Goal: Task Accomplishment & Management: Manage account settings

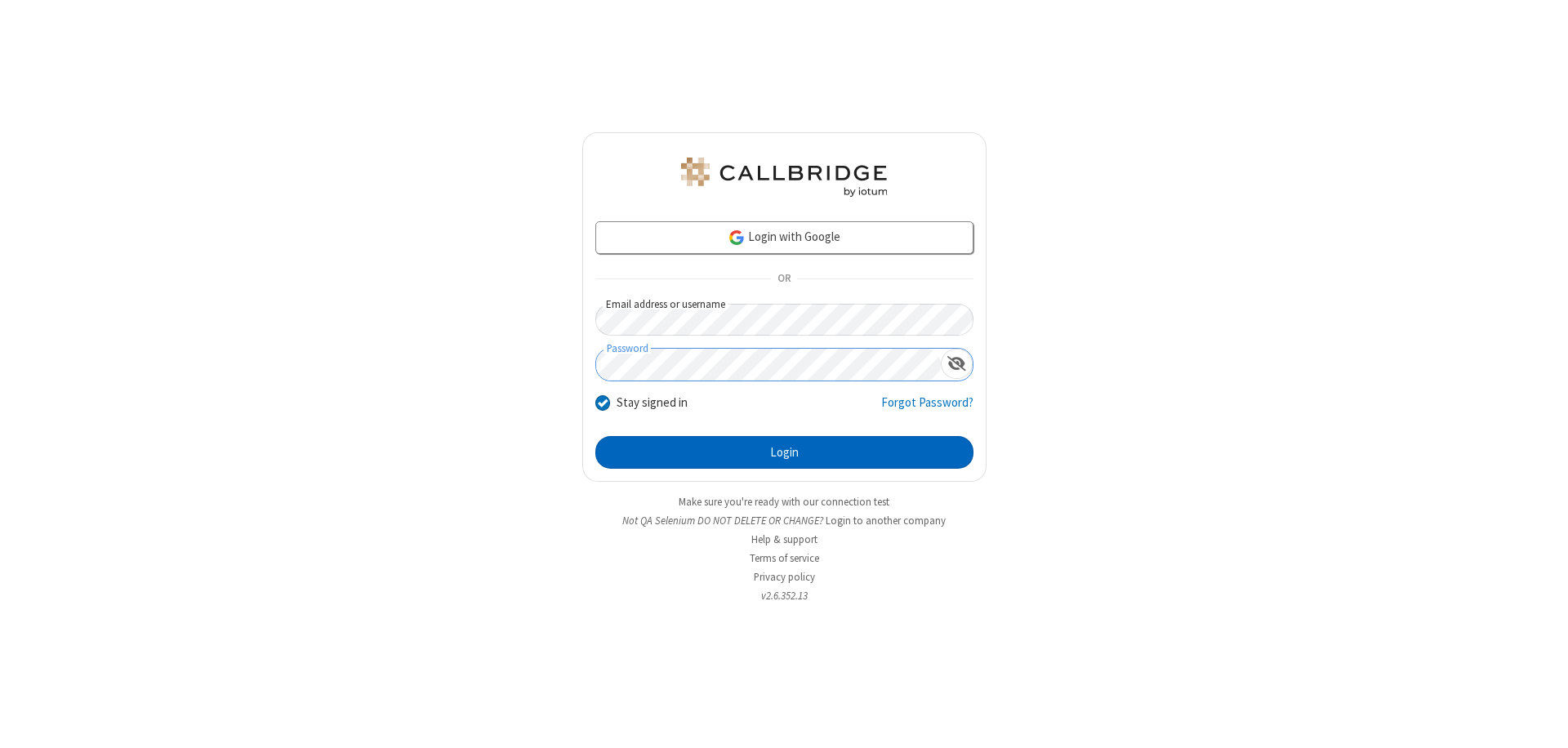
click at [784, 452] on button "Login" at bounding box center [784, 452] width 378 height 33
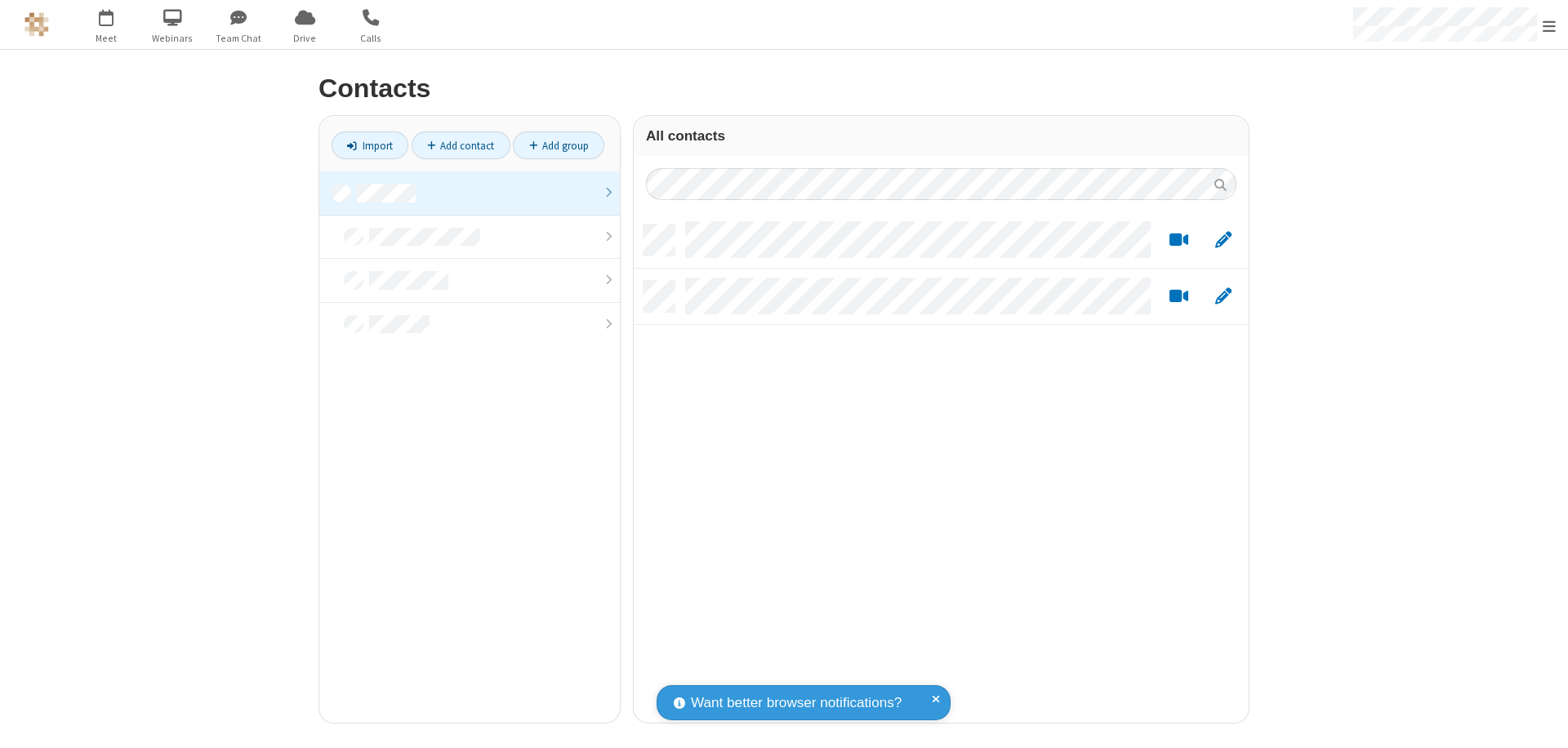
scroll to position [498, 603]
click at [469, 192] on link at bounding box center [469, 194] width 301 height 44
click at [460, 145] on link "Add contact" at bounding box center [461, 145] width 99 height 28
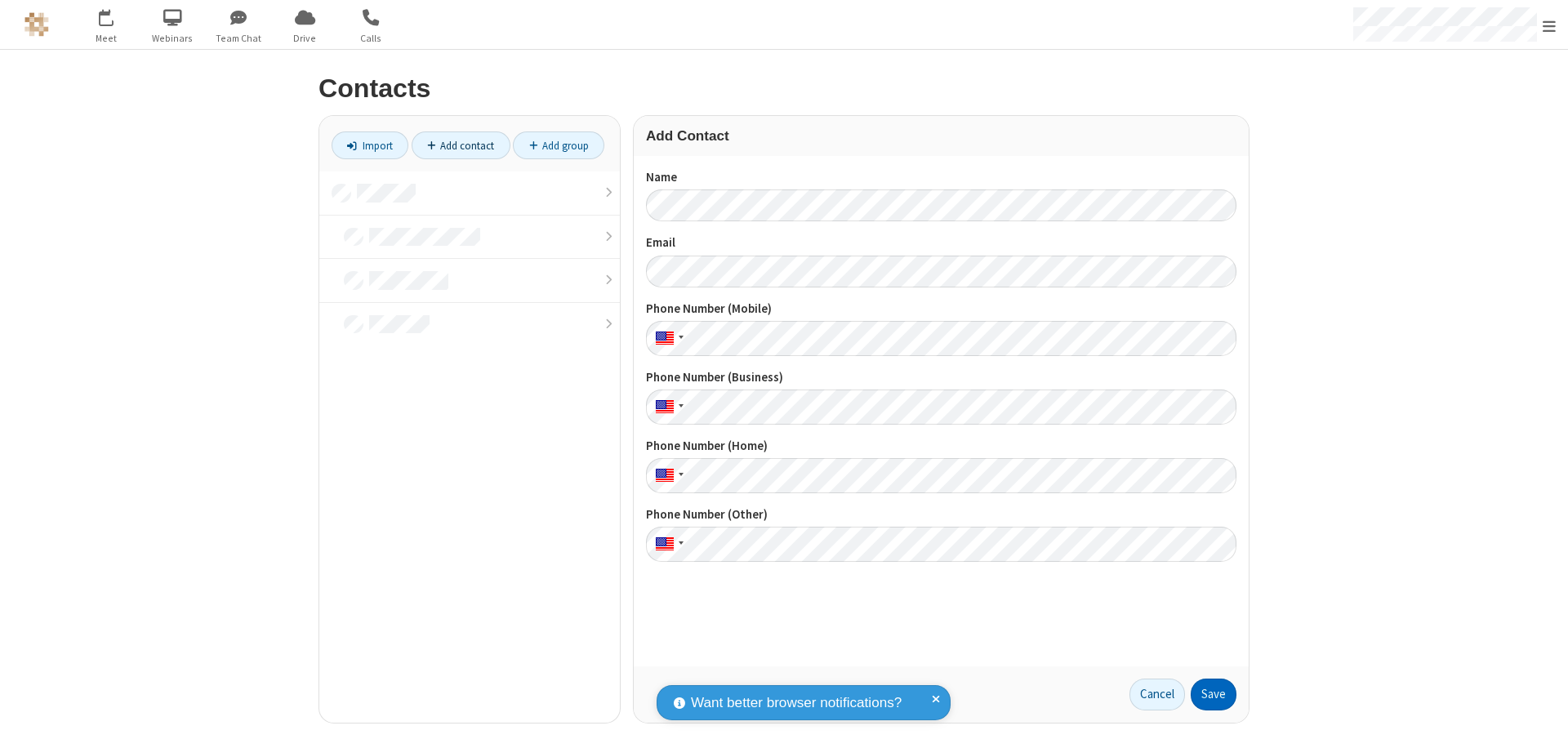
click at [1214, 694] on button "Save" at bounding box center [1214, 695] width 46 height 33
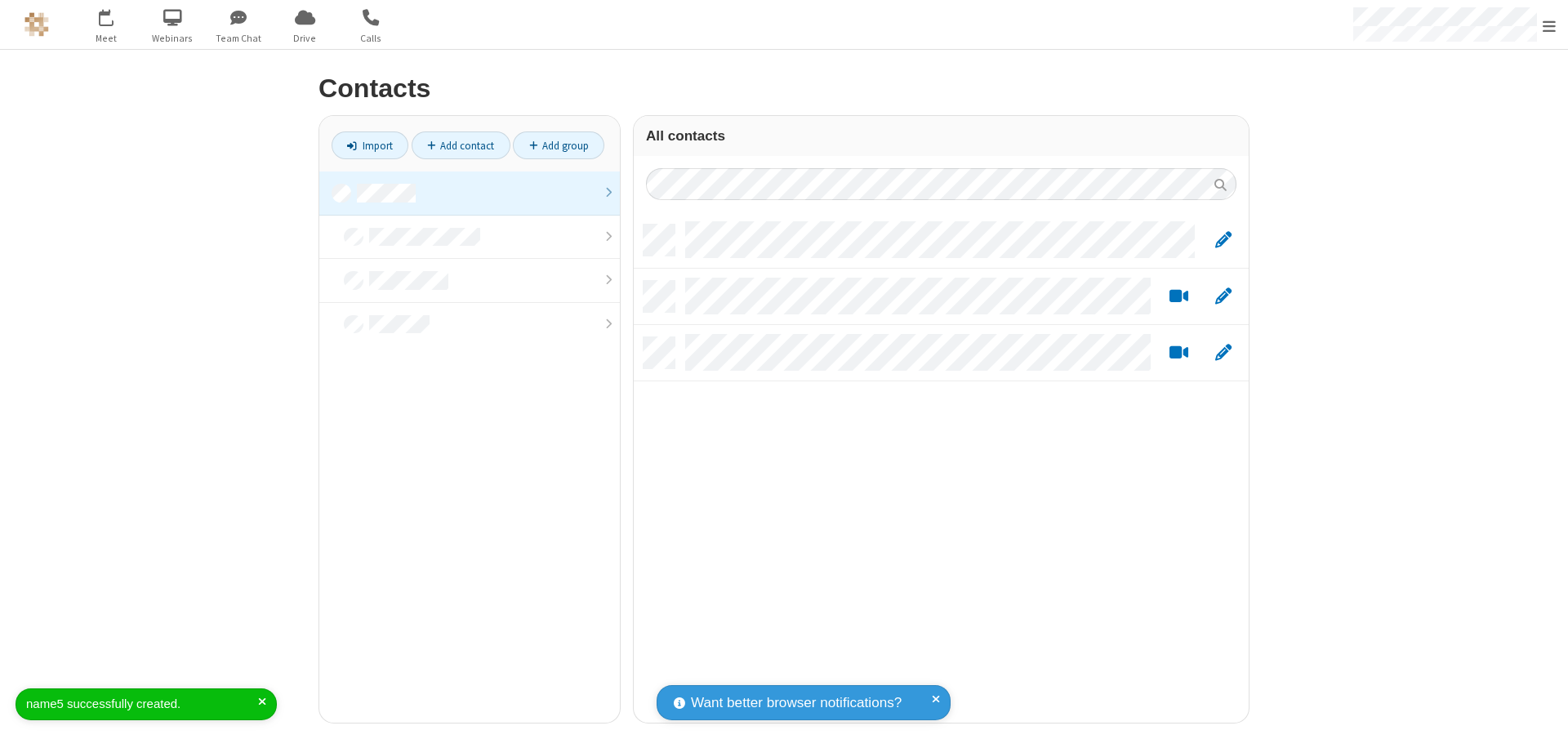
scroll to position [498, 603]
